Goal: Browse casually: Explore the website without a specific task or goal

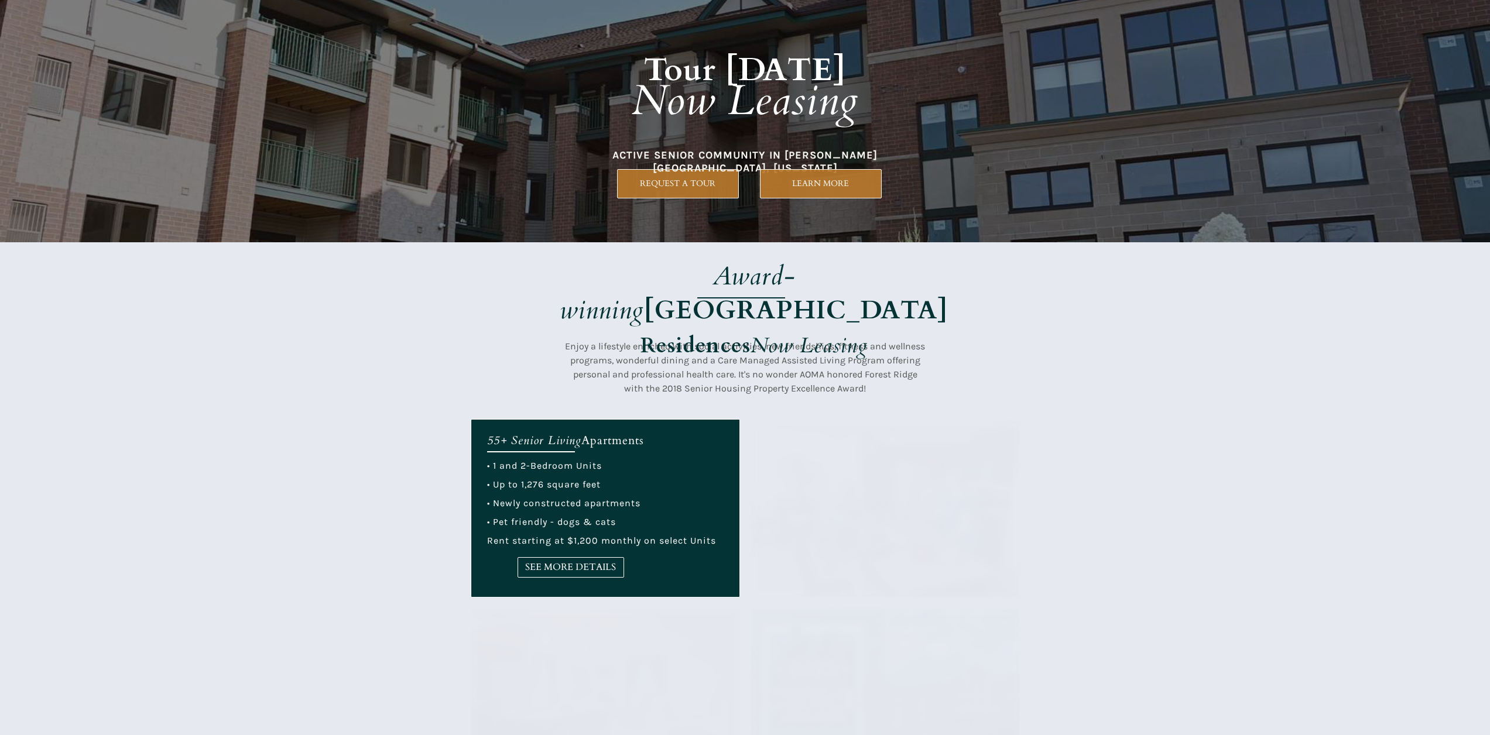
scroll to position [786, 0]
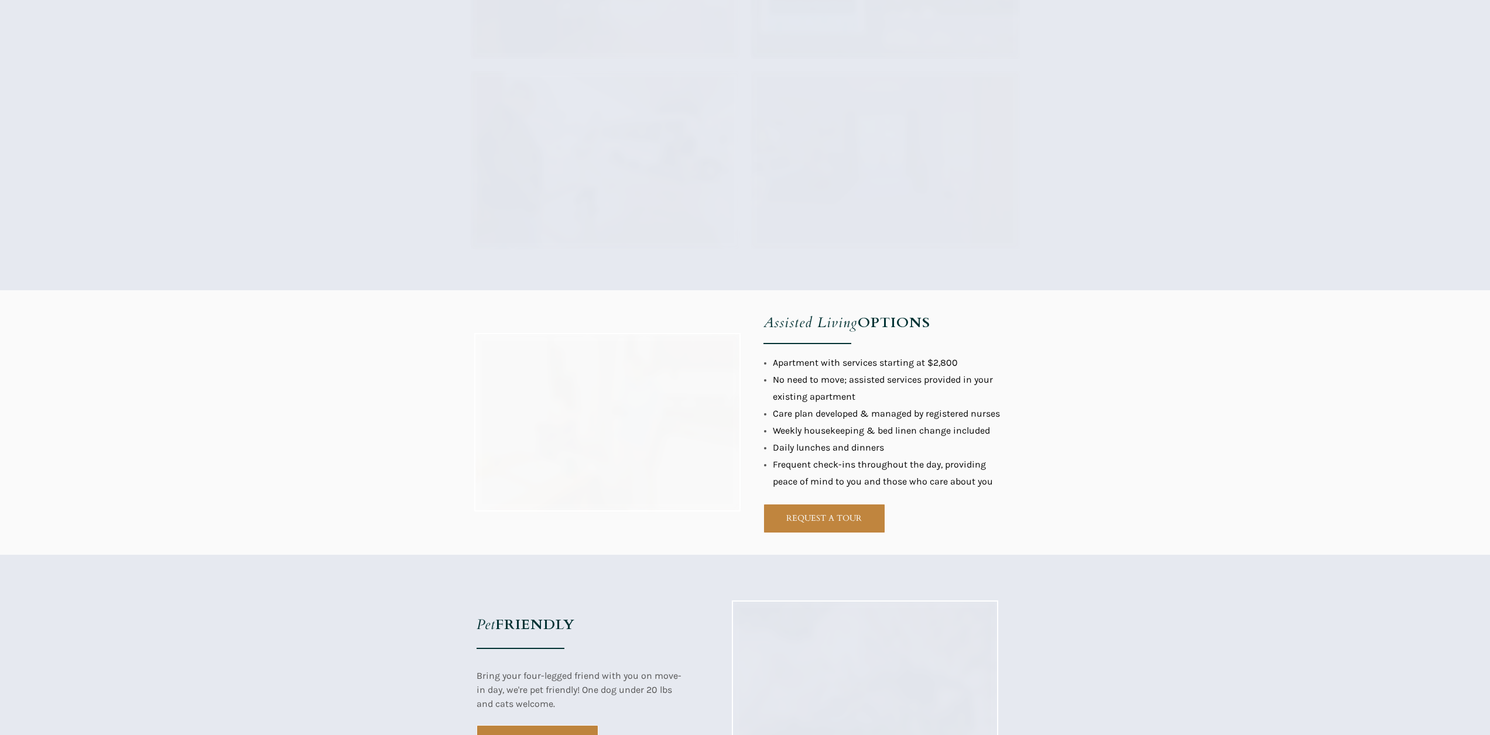
click at [717, 372] on div at bounding box center [745, 422] width 1490 height 265
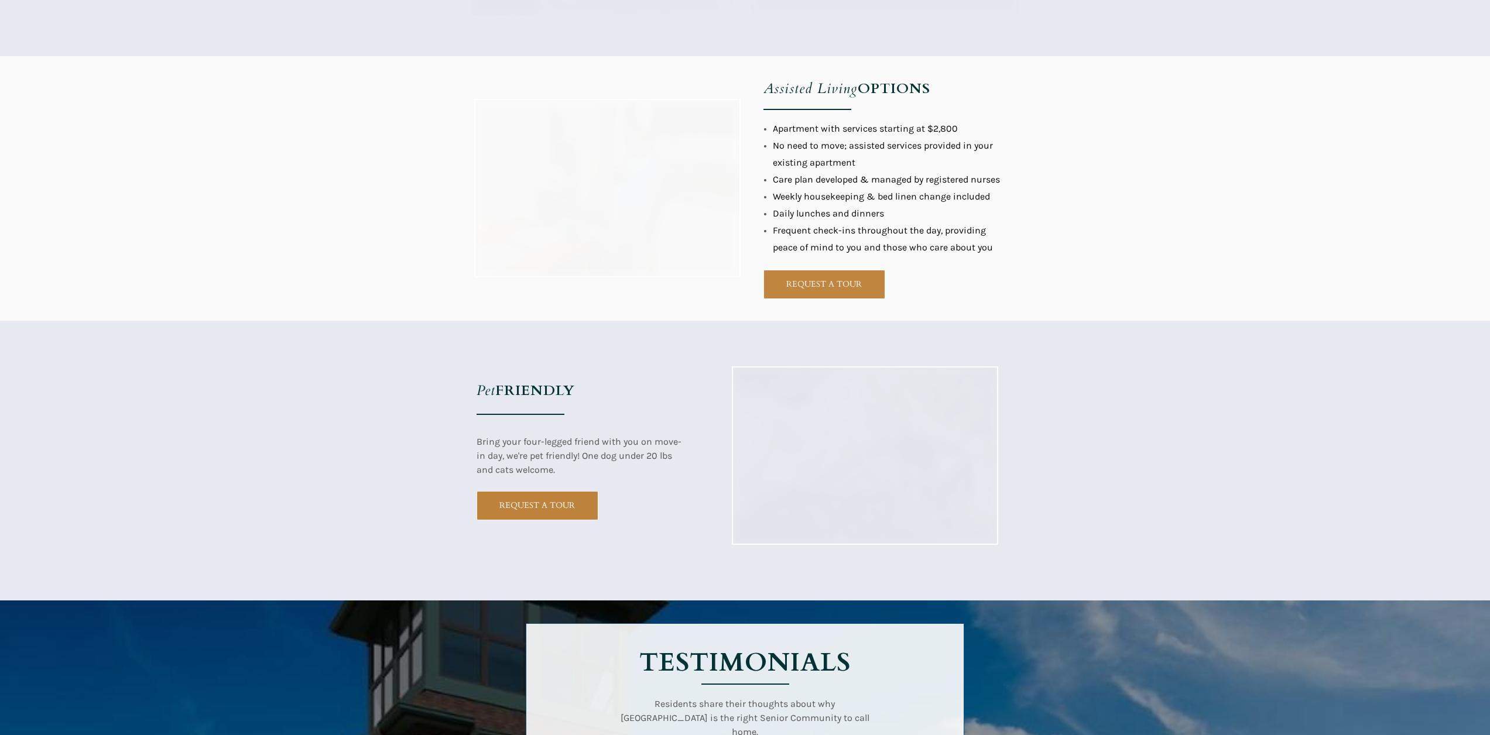
scroll to position [1079, 0]
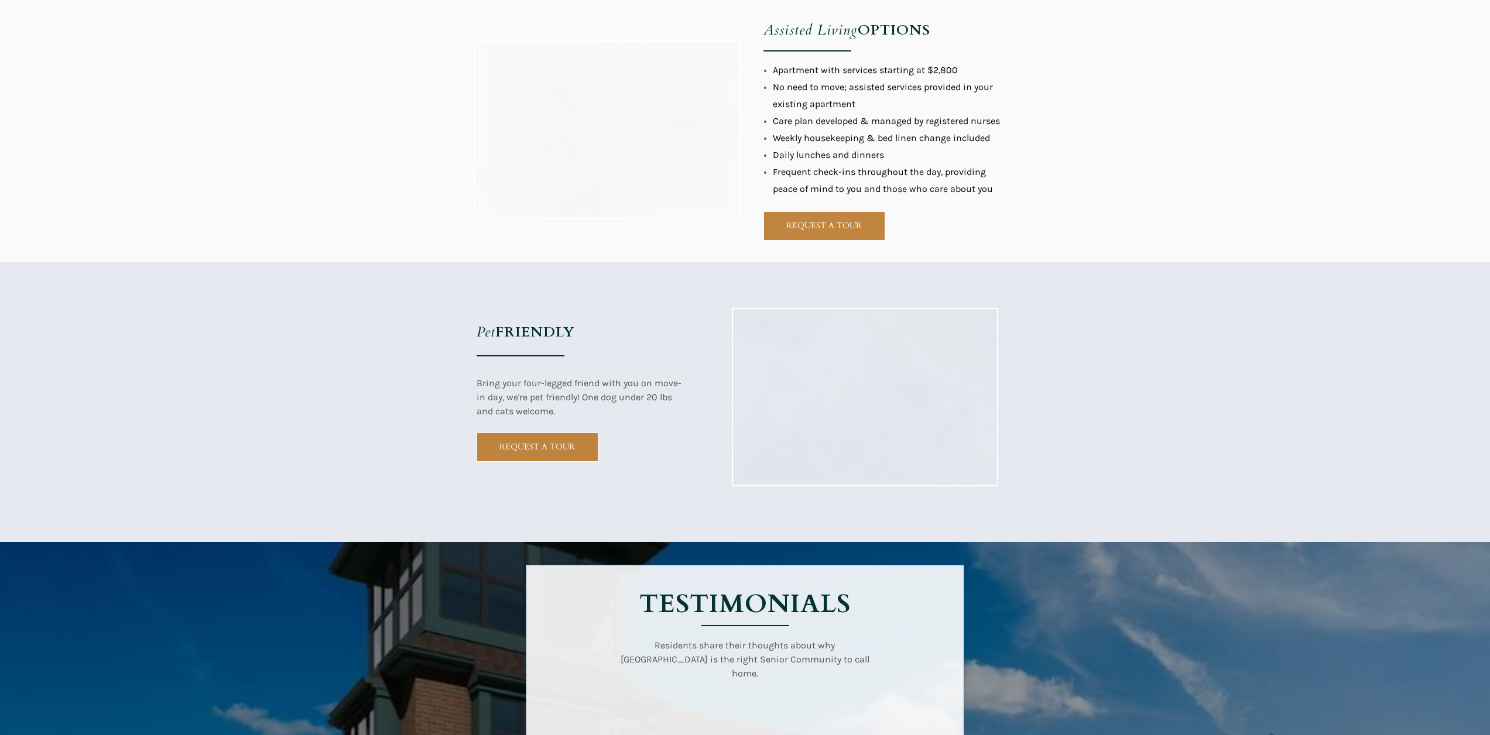
click at [657, 313] on div at bounding box center [745, 402] width 1490 height 280
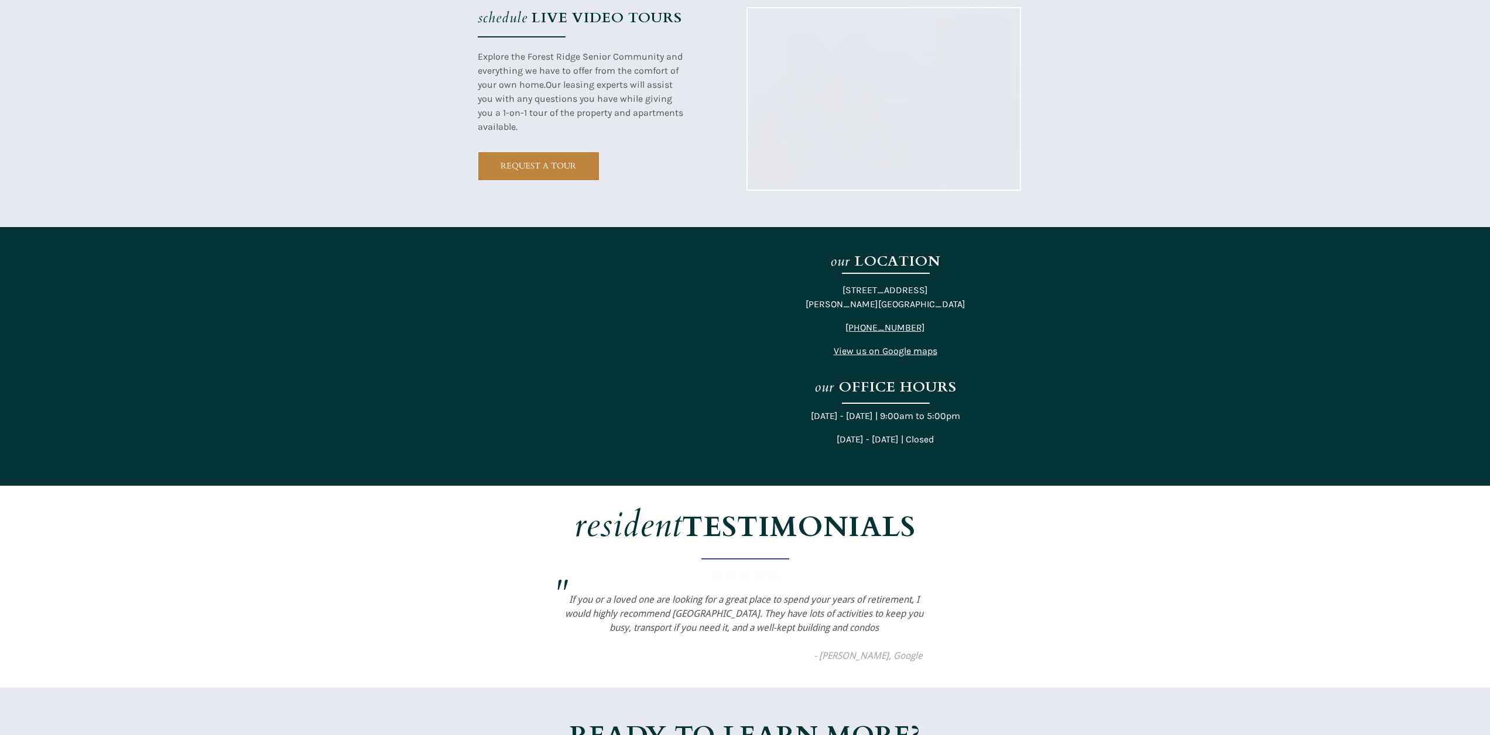
scroll to position [1142, 5]
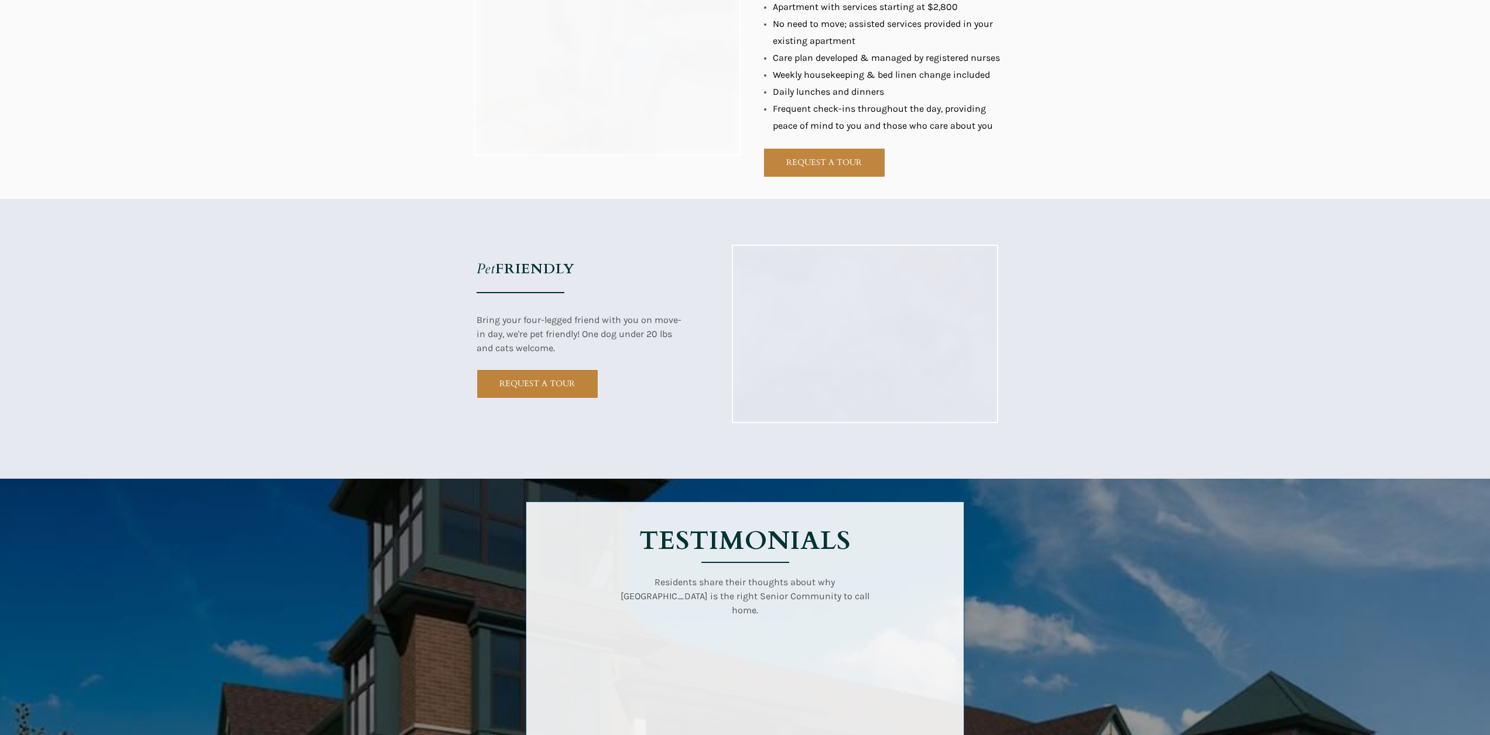
click at [766, 372] on div at bounding box center [745, 339] width 1490 height 280
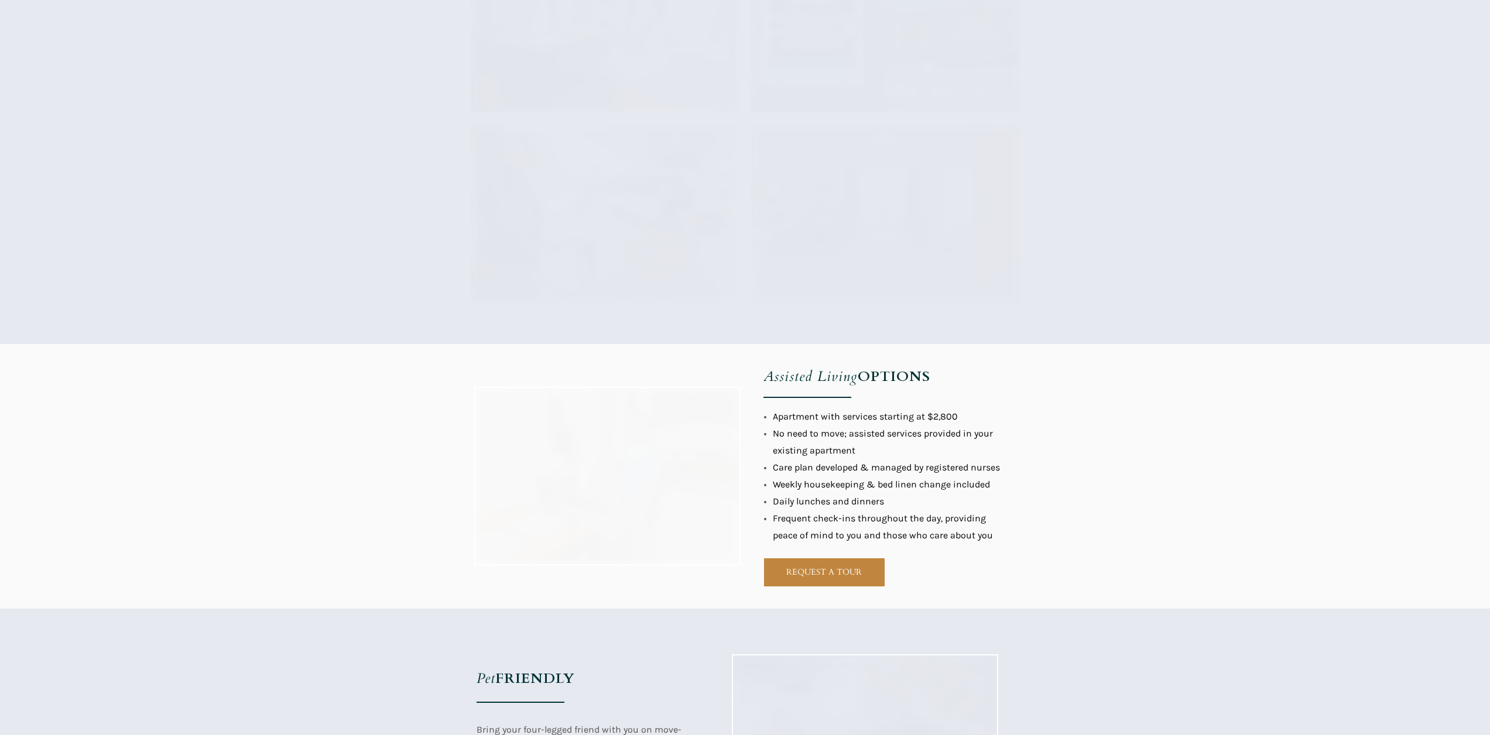
scroll to position [1399, 0]
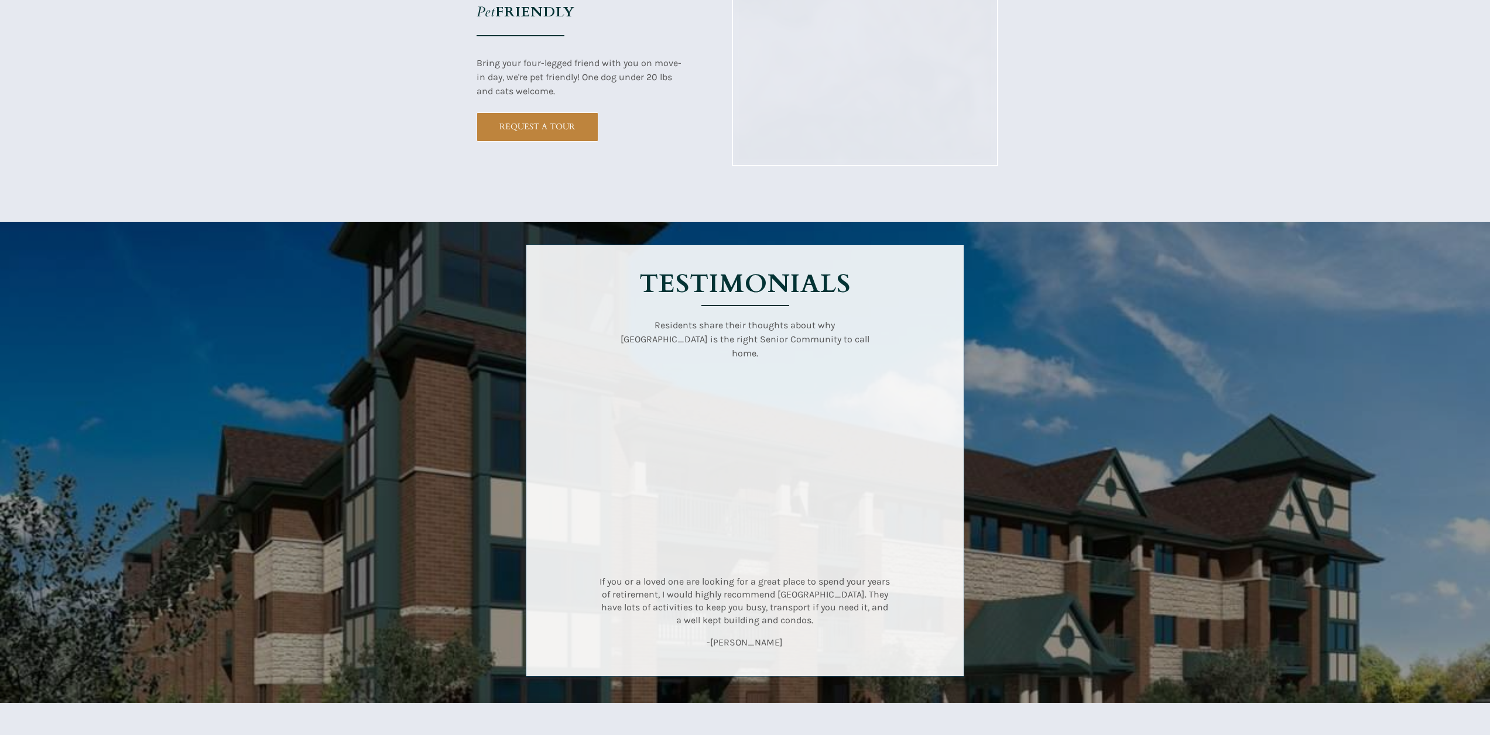
click at [708, 372] on div at bounding box center [745, 462] width 1490 height 481
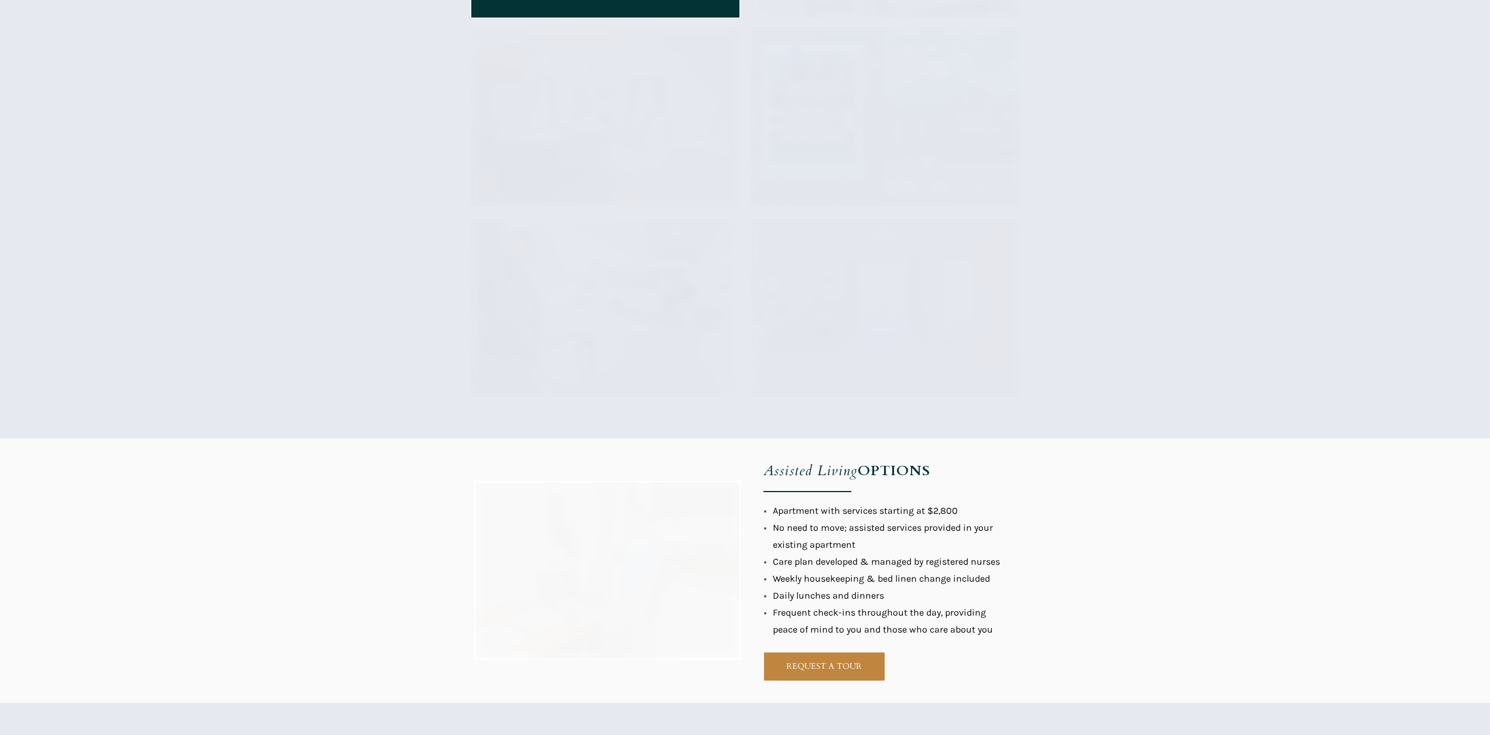
scroll to position [1204, 5]
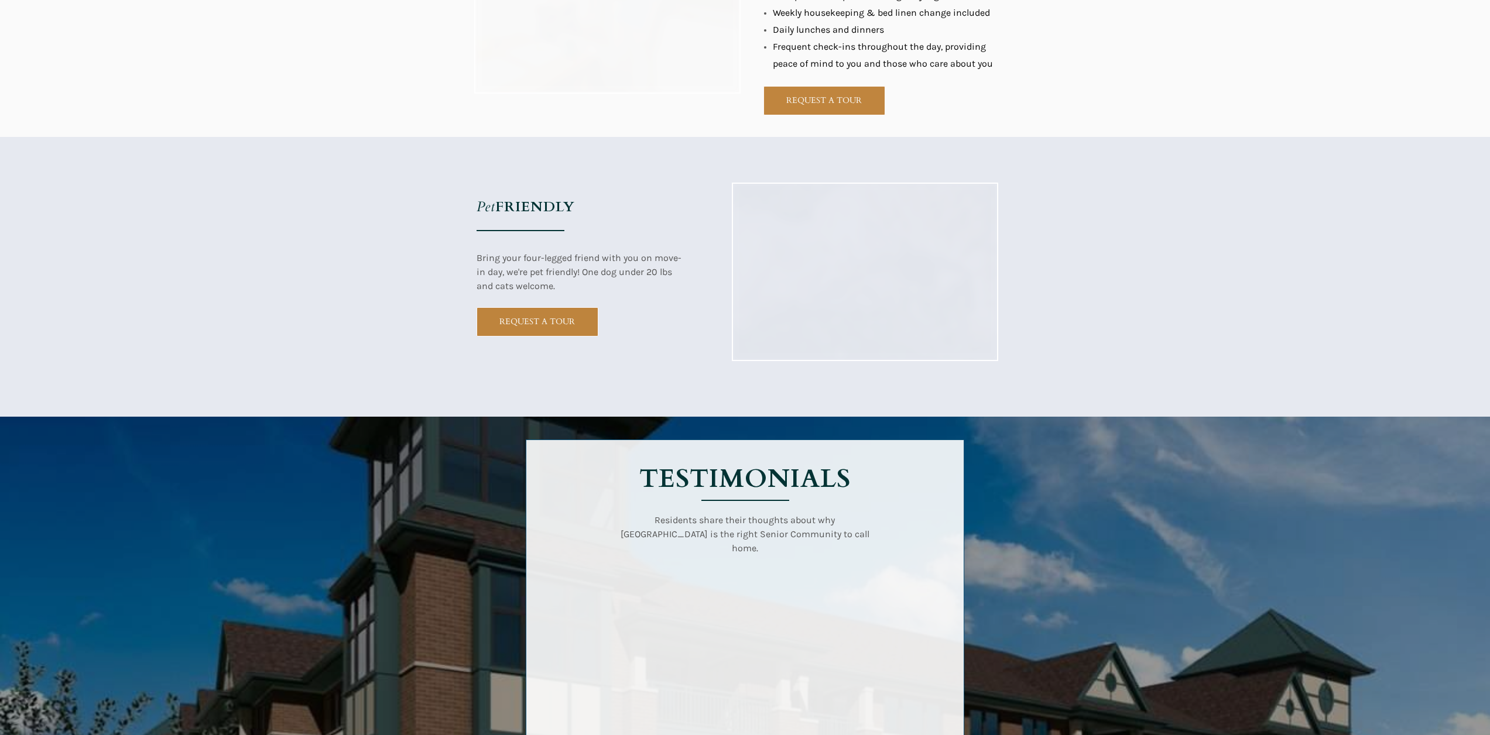
click at [846, 372] on div at bounding box center [745, 277] width 1490 height 280
click at [649, 148] on div at bounding box center [745, 277] width 1490 height 280
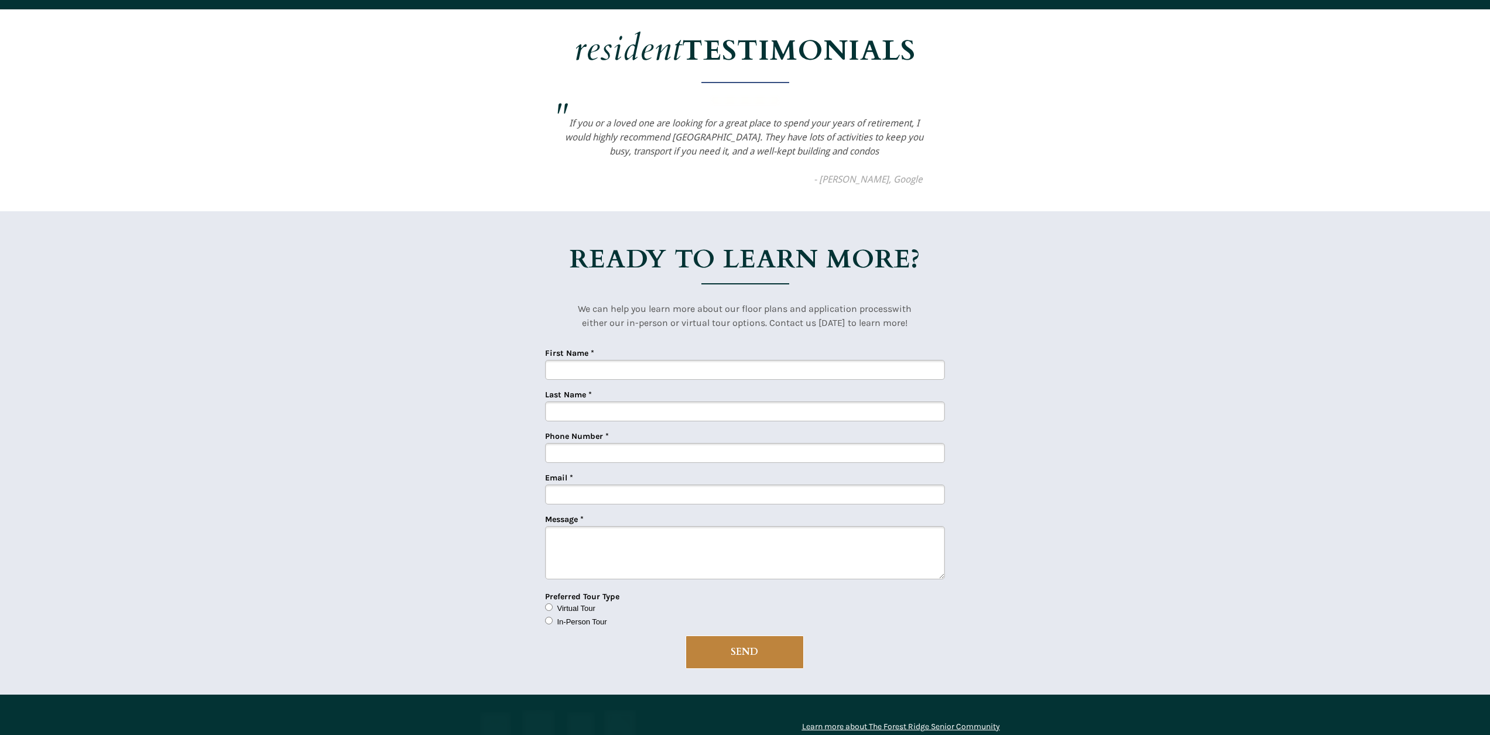
scroll to position [1043, 0]
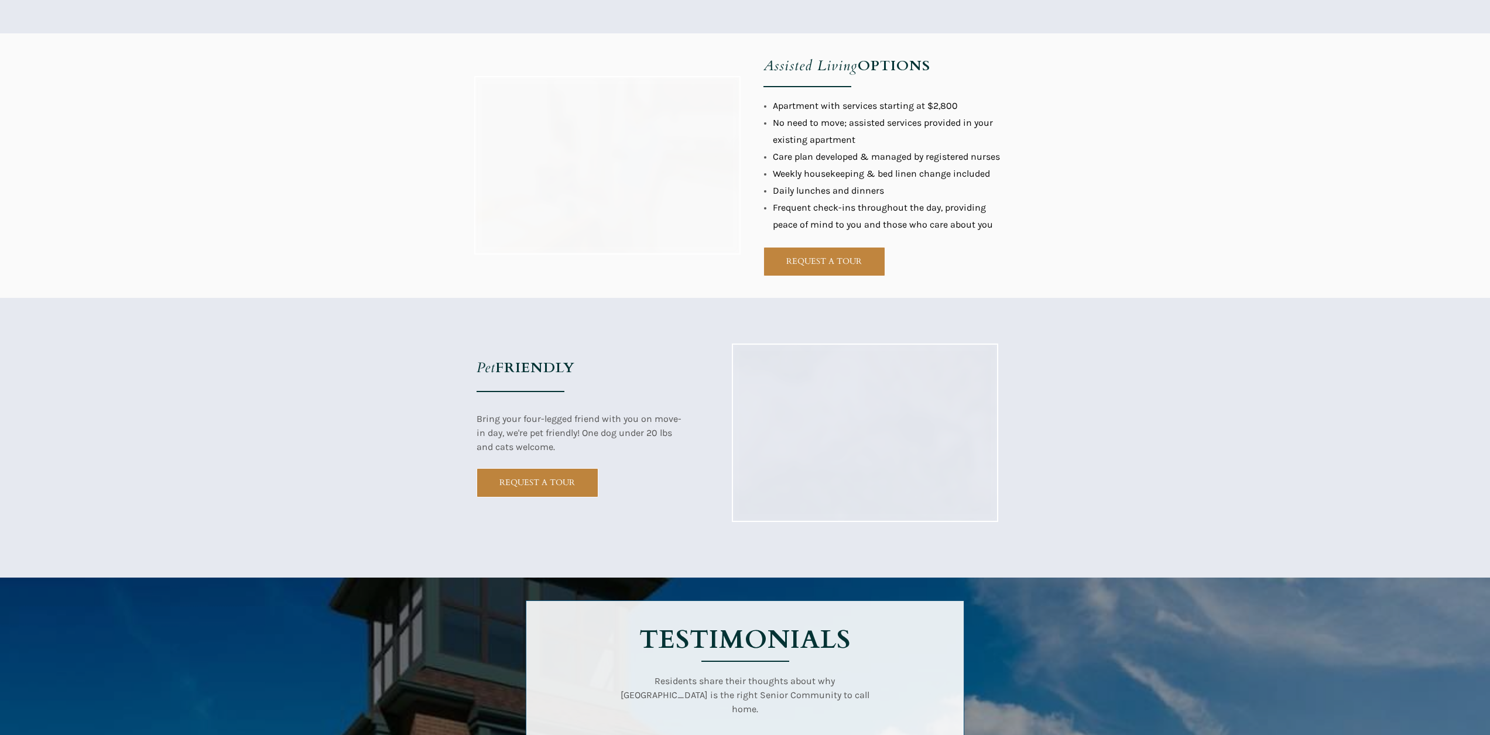
click at [612, 372] on div at bounding box center [745, 438] width 1490 height 280
click at [640, 530] on div at bounding box center [745, 438] width 1490 height 280
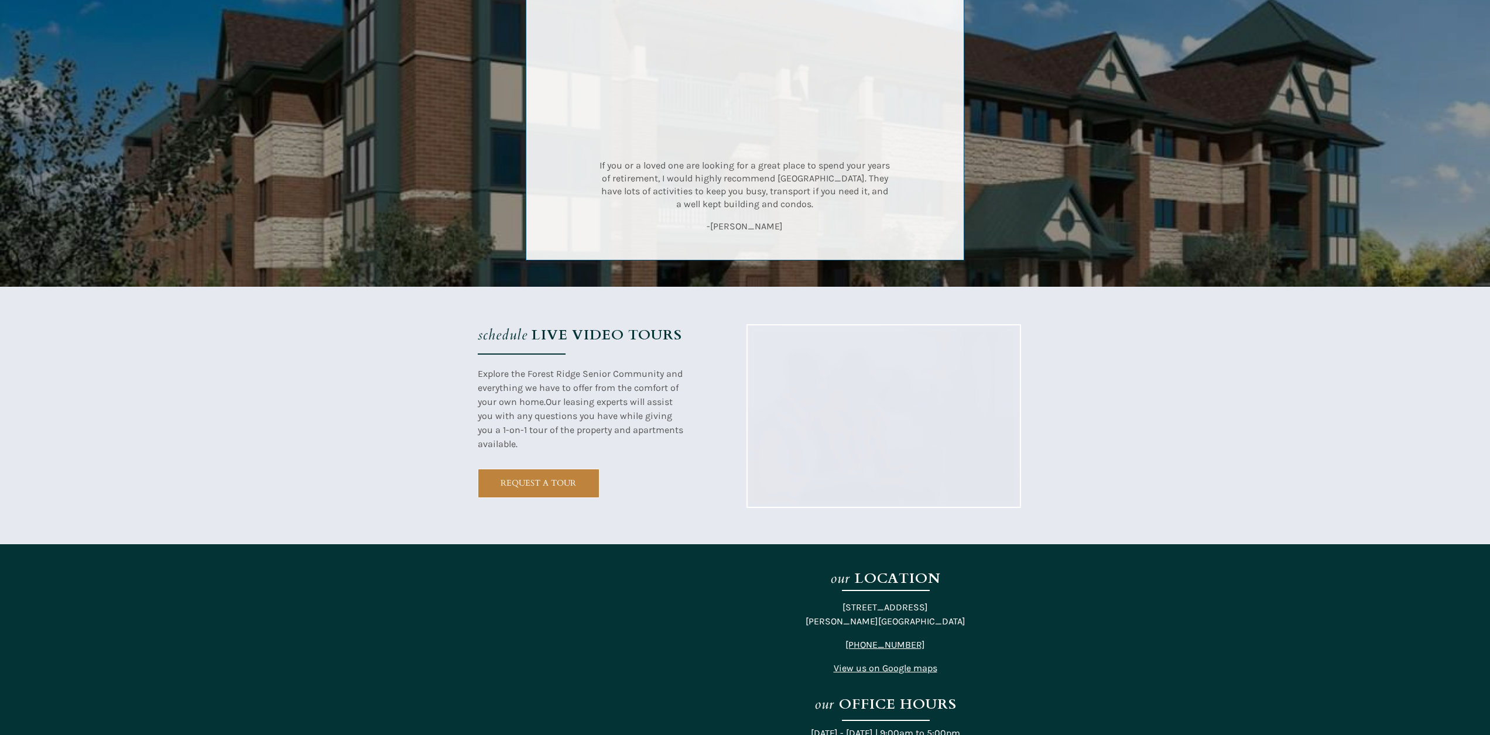
click at [651, 372] on div at bounding box center [745, 416] width 1490 height 258
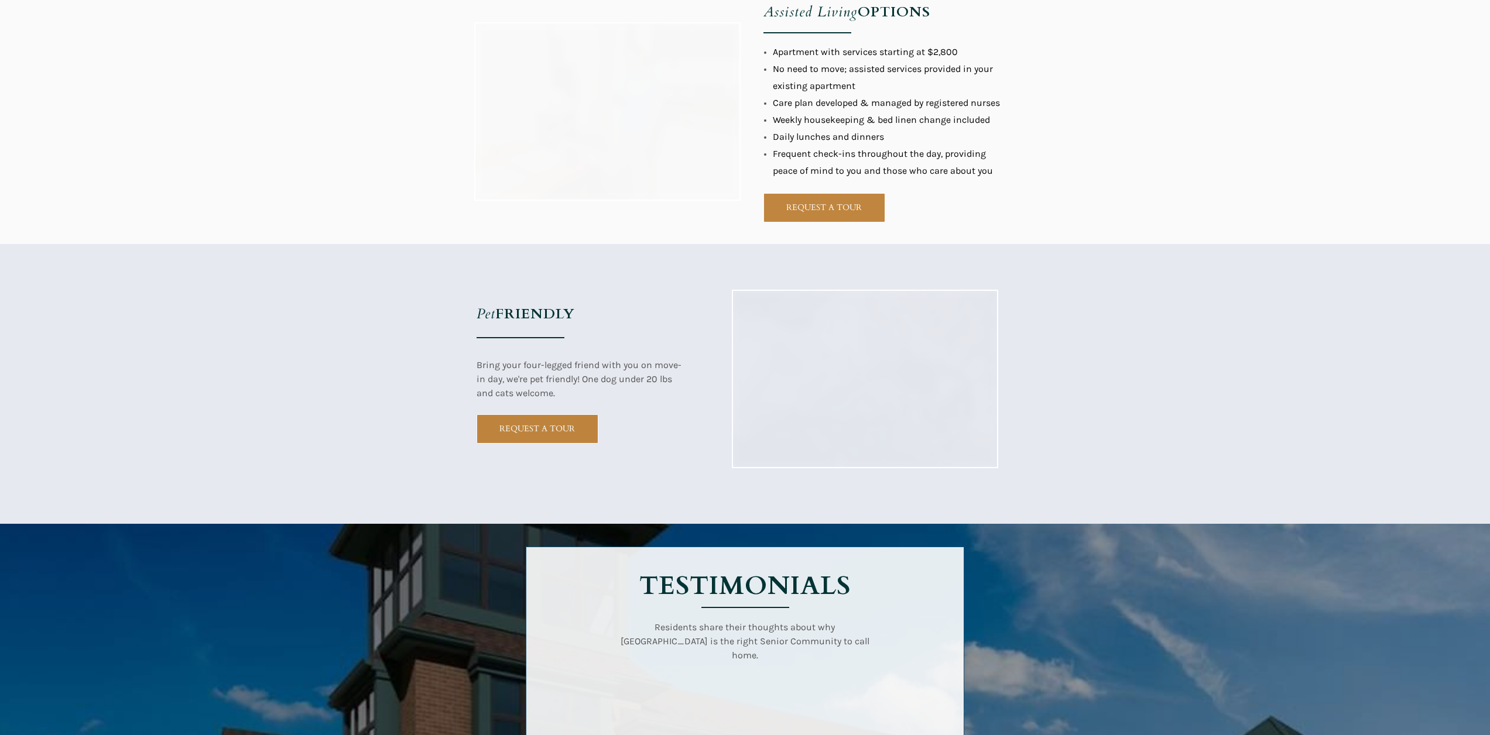
click at [674, 372] on div at bounding box center [745, 384] width 1490 height 280
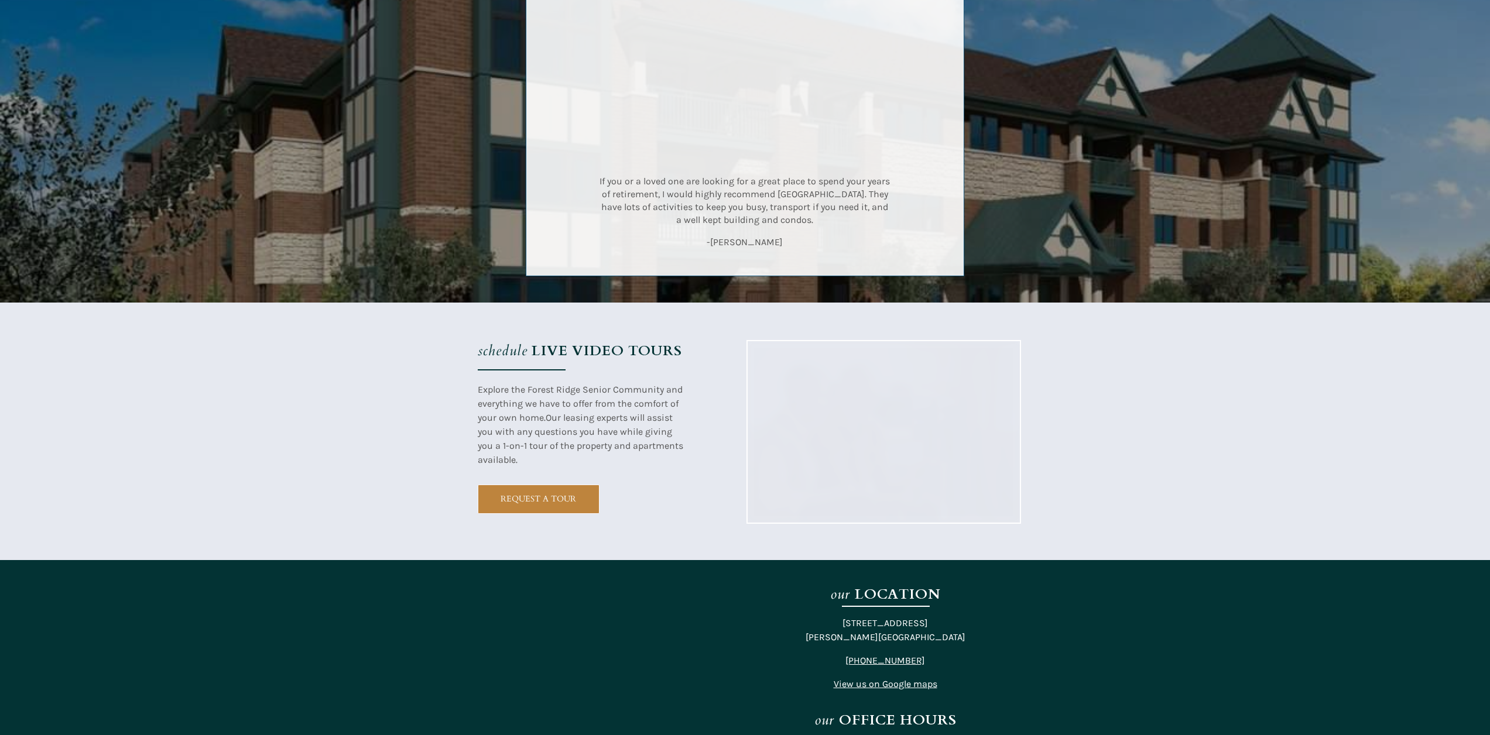
scroll to position [1078, 0]
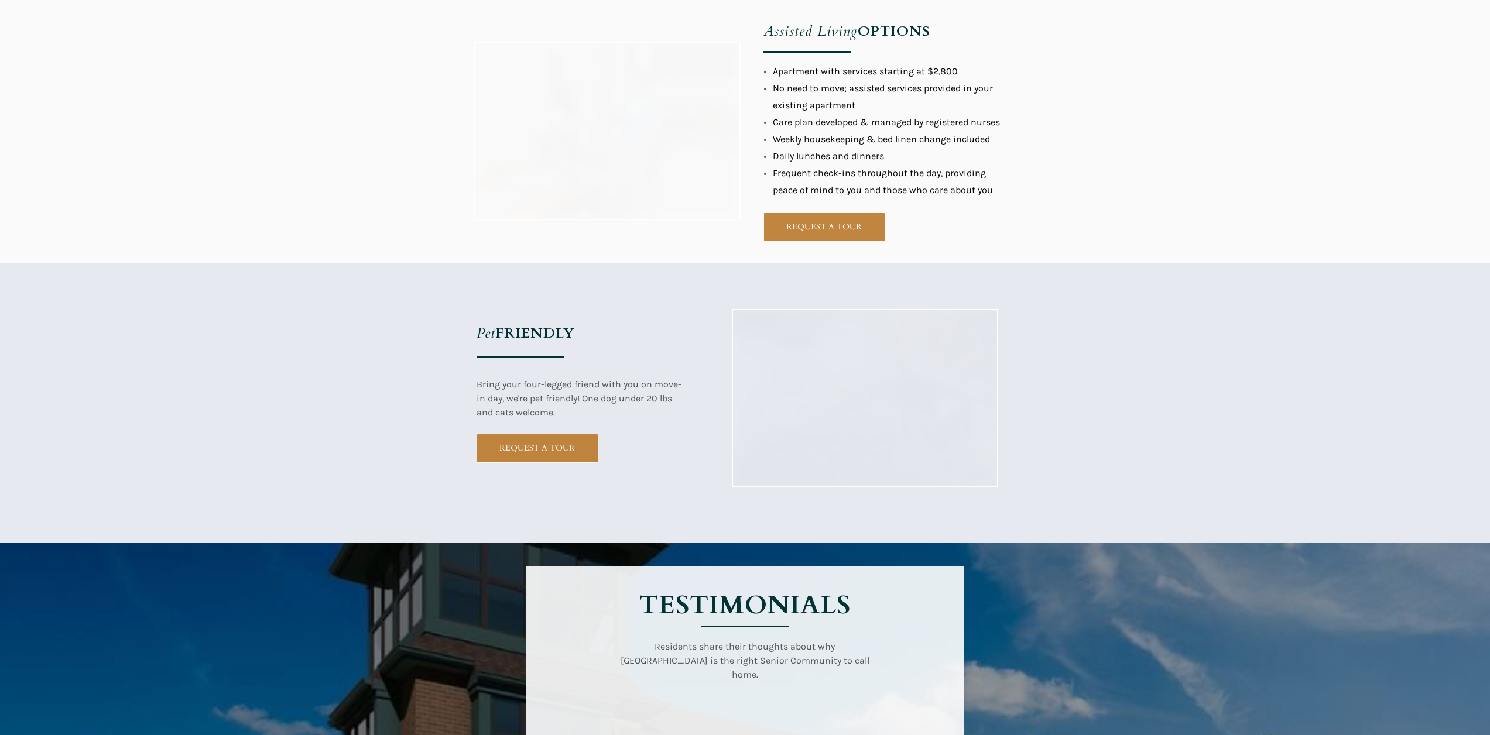
click at [737, 372] on div at bounding box center [745, 403] width 1490 height 280
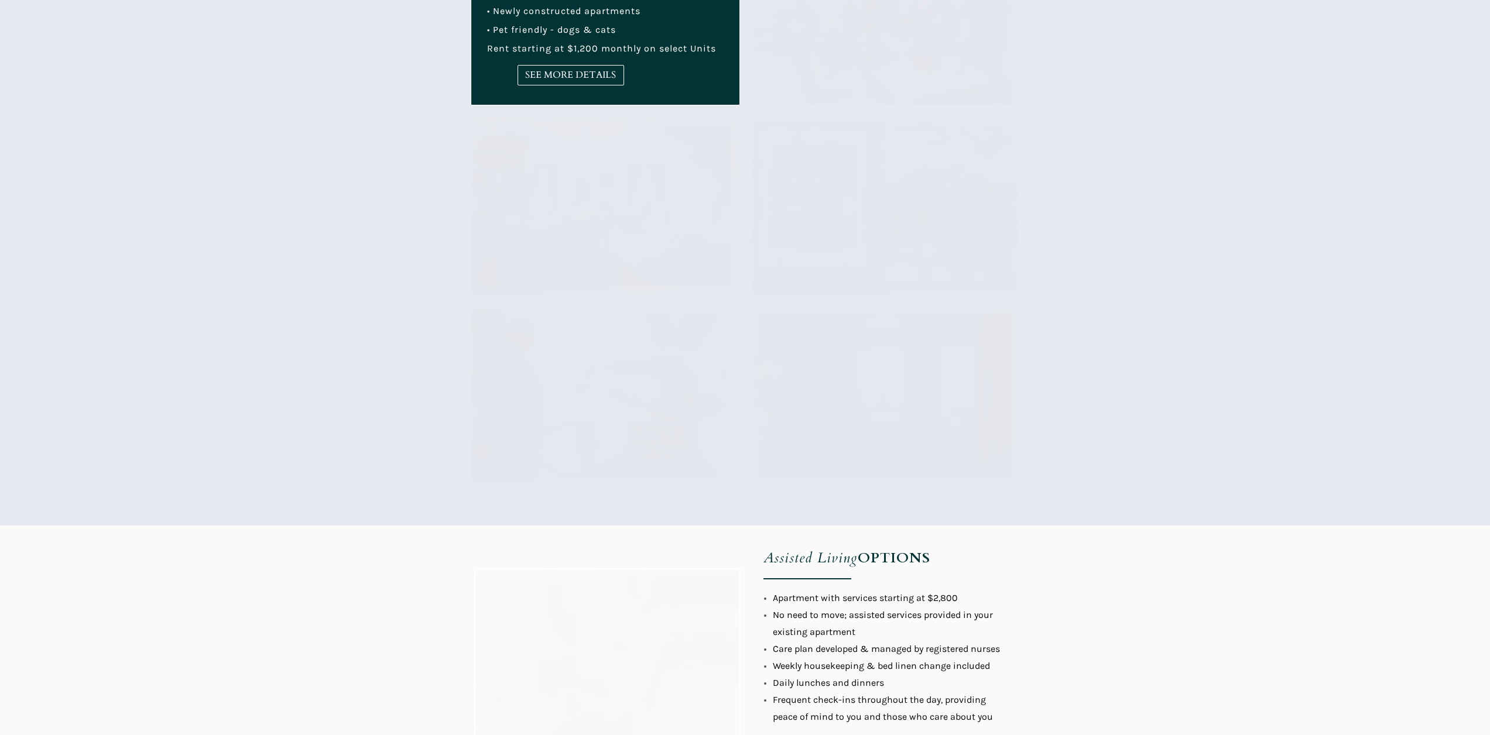
scroll to position [1466, 5]
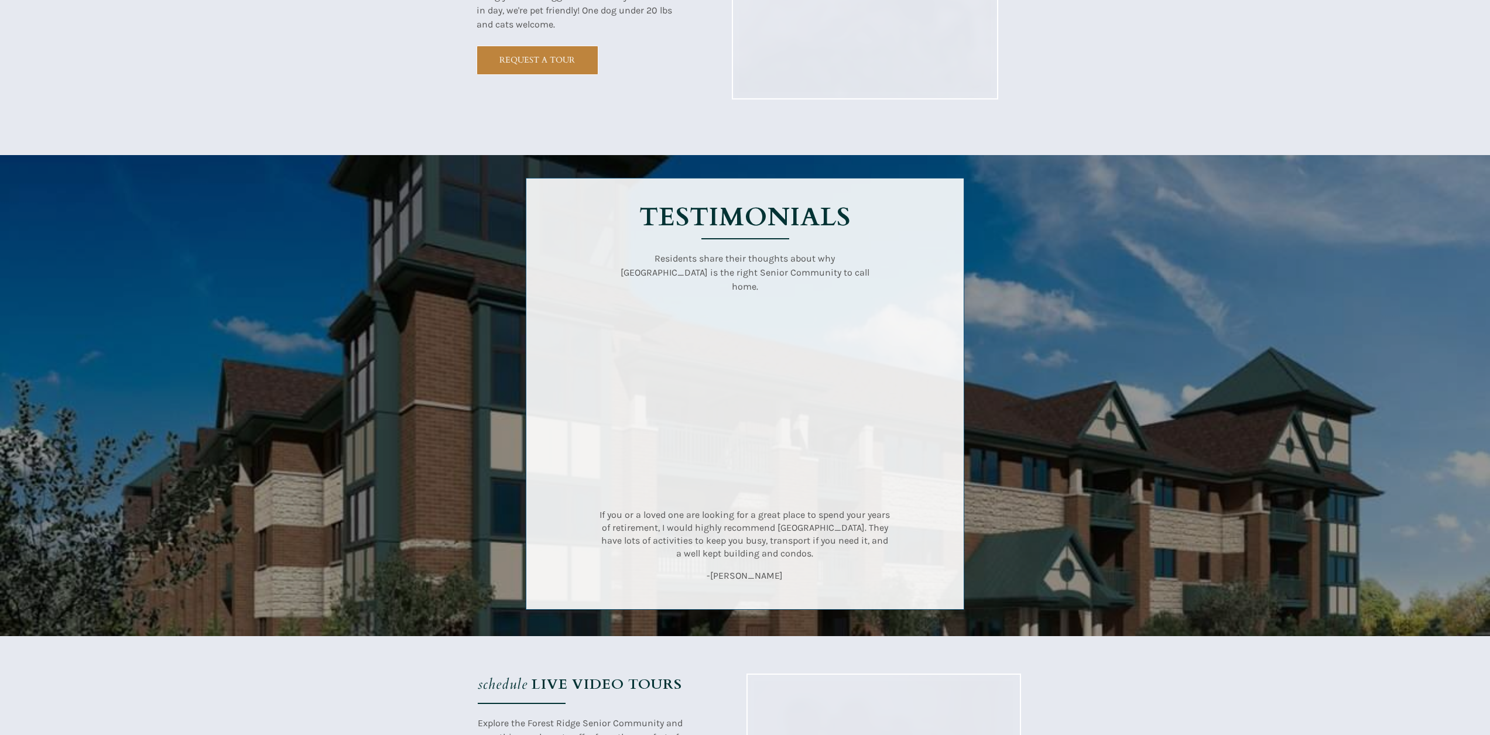
click at [866, 372] on div at bounding box center [745, 395] width 1490 height 481
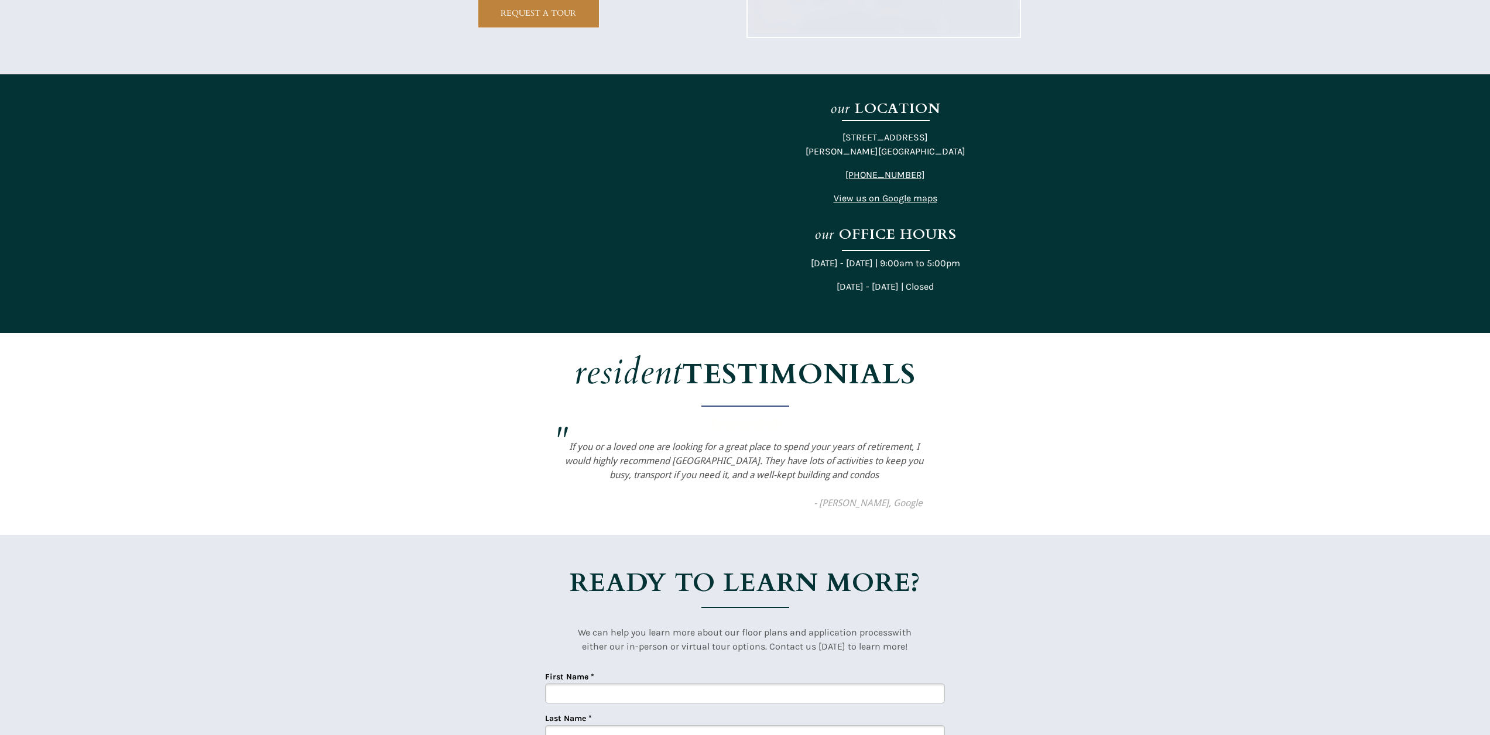
scroll to position [1412, 0]
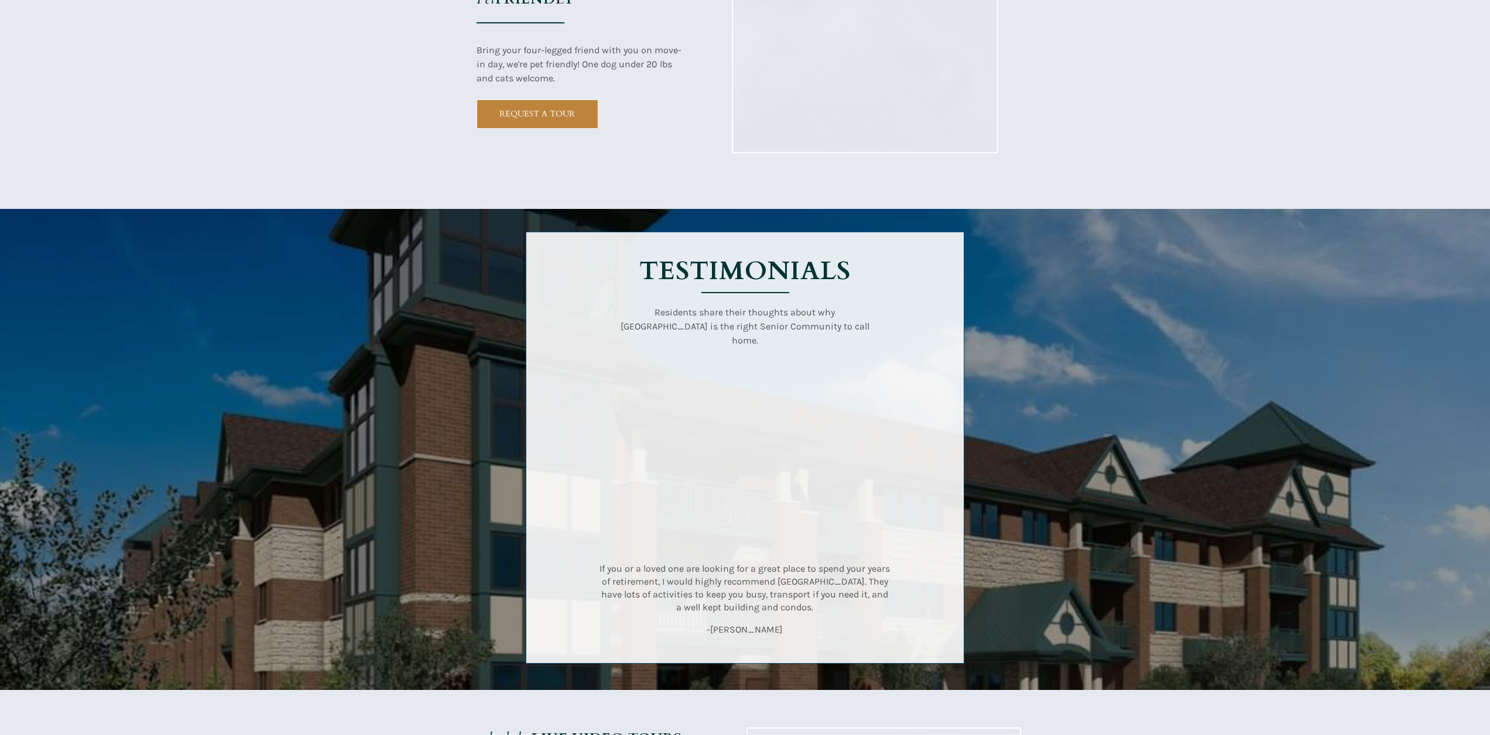
click at [727, 372] on div at bounding box center [745, 449] width 1490 height 481
click at [727, 364] on div at bounding box center [745, 449] width 1490 height 481
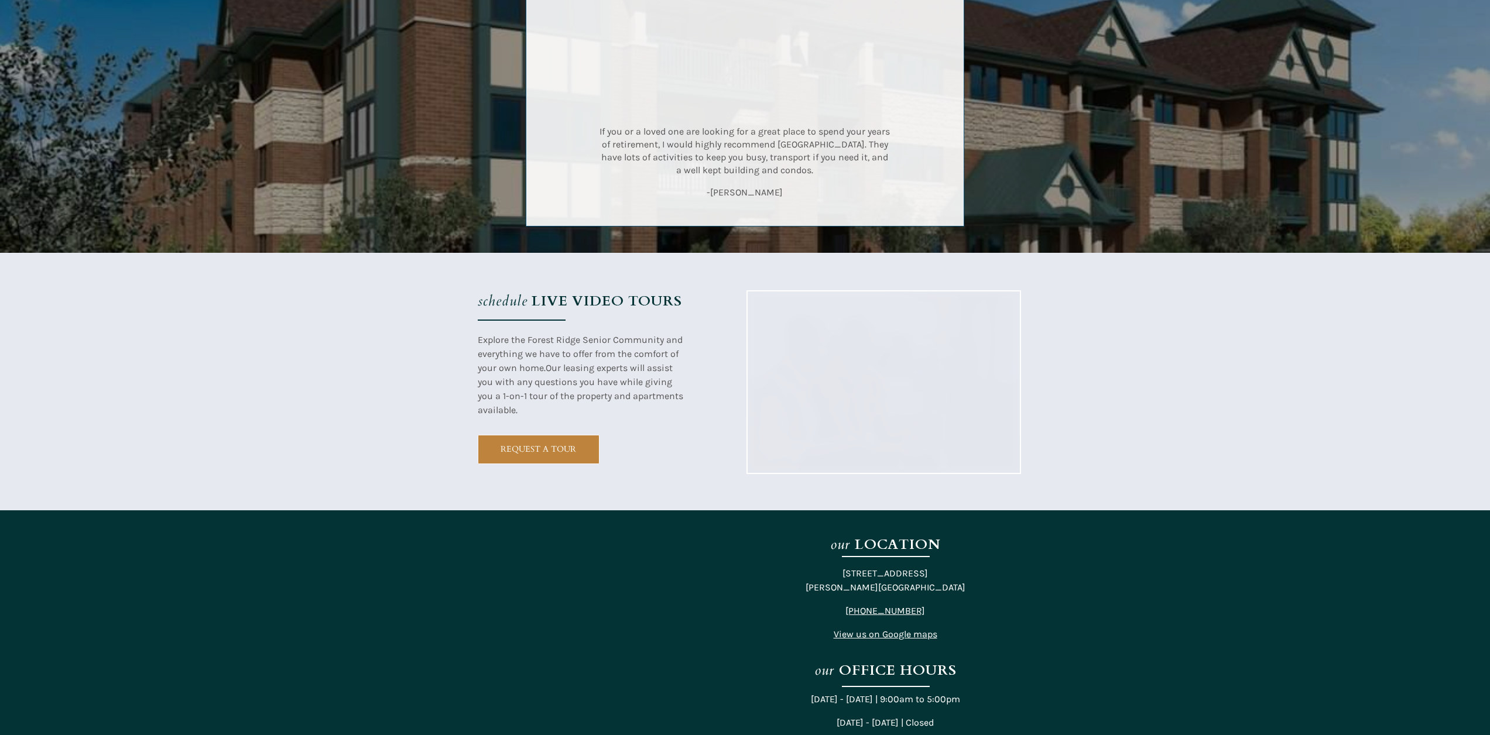
click at [735, 372] on div at bounding box center [745, 382] width 1490 height 258
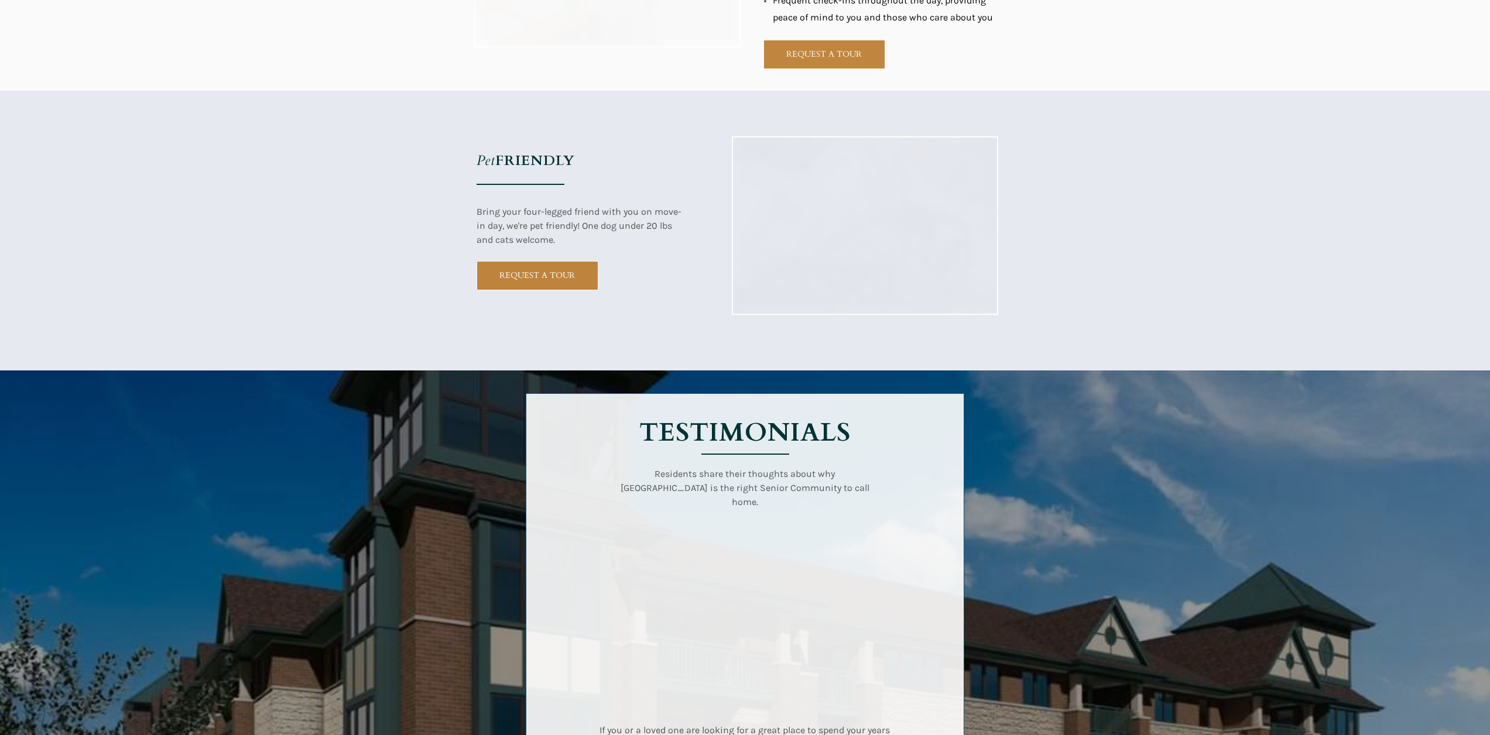
click at [615, 371] on div at bounding box center [745, 231] width 1490 height 280
